Goal: Find specific page/section: Find specific page/section

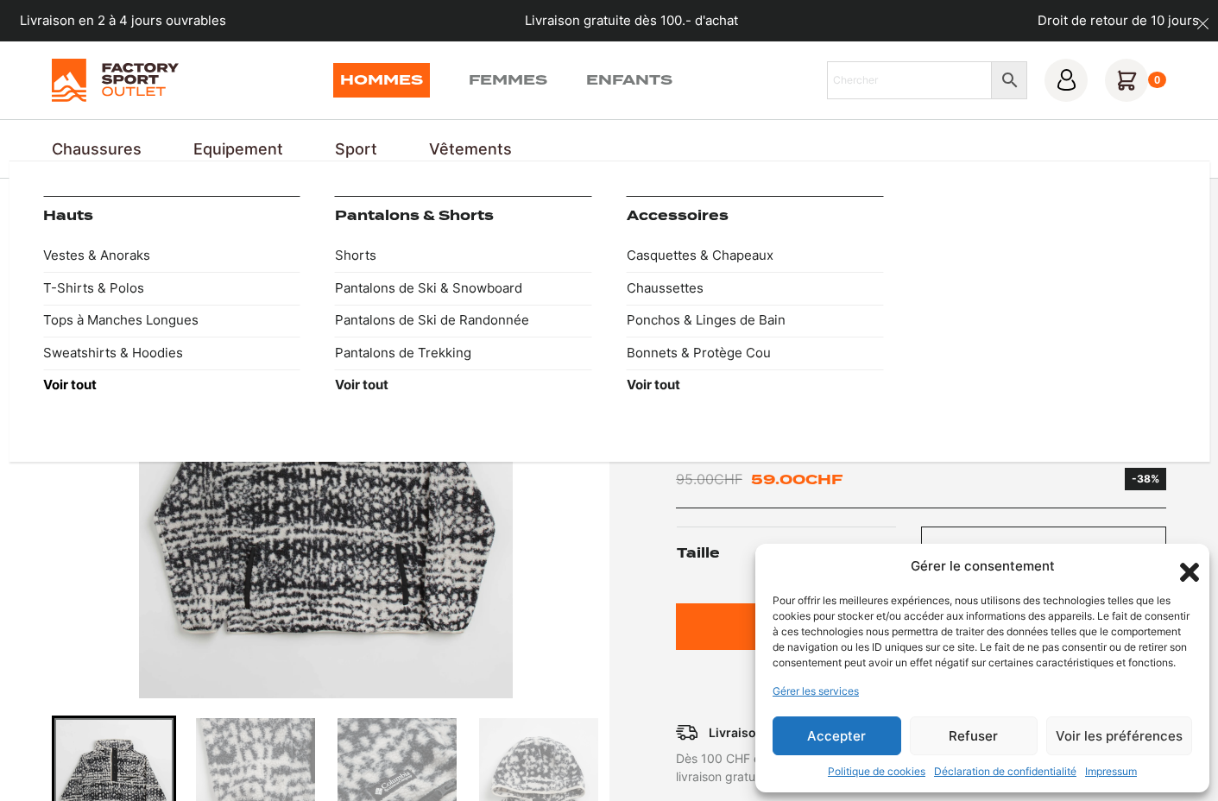
click at [74, 376] on strong "Voir tout" at bounding box center [70, 384] width 54 height 16
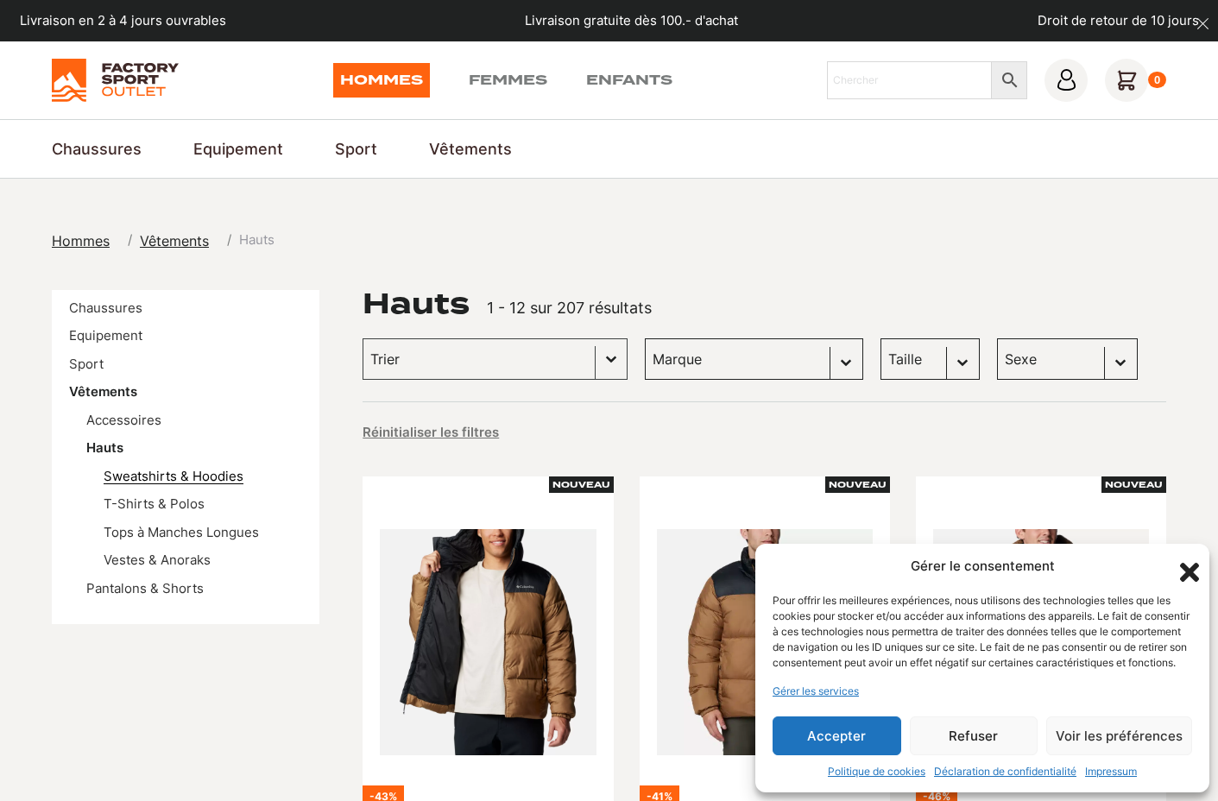
click at [157, 470] on link "Sweatshirts & Hoodies" at bounding box center [174, 476] width 140 height 16
